Goal: Information Seeking & Learning: Learn about a topic

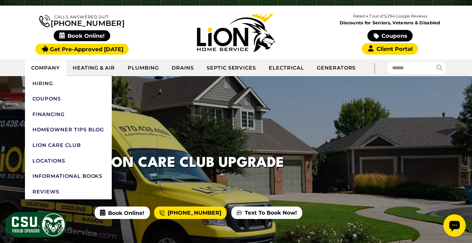
scroll to position [40, 0]
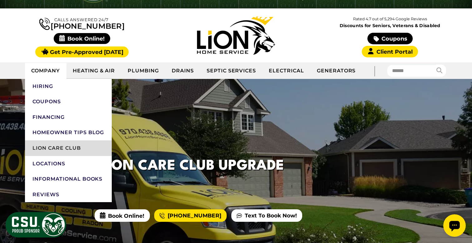
click at [54, 146] on link "Lion Care Club" at bounding box center [68, 148] width 87 height 16
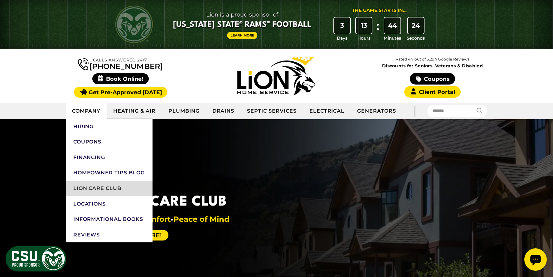
click at [96, 188] on link "Lion Care Club" at bounding box center [109, 189] width 87 height 16
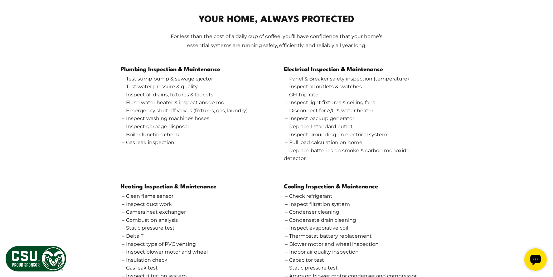
scroll to position [565, 0]
